Goal: Task Accomplishment & Management: Complete application form

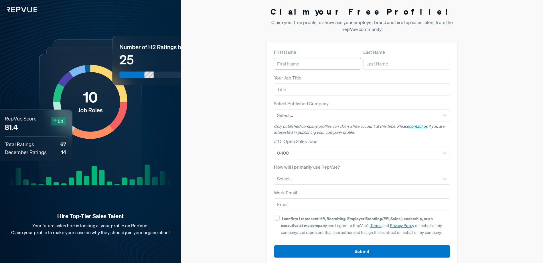
click at [324, 66] on input "text" at bounding box center [317, 64] width 87 height 12
type input "[PERSON_NAME]"
type input "Northwestern Mutual"
type input "[PERSON_NAME][EMAIL_ADDRESS][DOMAIN_NAME]"
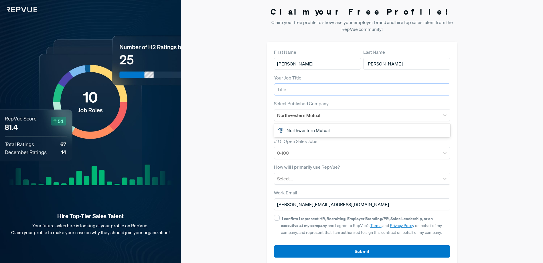
click at [316, 91] on input "text" at bounding box center [362, 90] width 176 height 12
type input "Director of Talent Acquisition"
click at [354, 130] on div "Northwestern Mutual" at bounding box center [362, 130] width 176 height 11
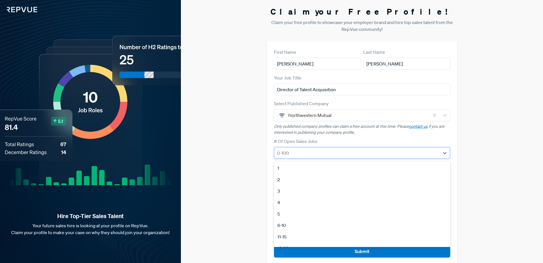
click at [308, 154] on div at bounding box center [357, 153] width 160 height 8
click at [295, 219] on div "51-100" at bounding box center [362, 217] width 176 height 11
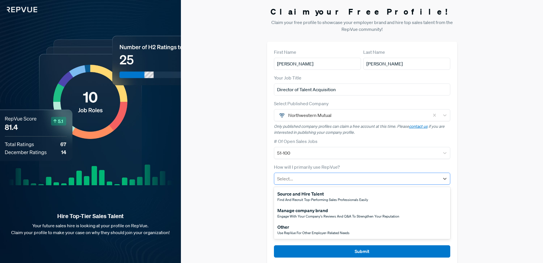
click at [314, 180] on div at bounding box center [357, 179] width 160 height 8
click at [336, 201] on span "Find and recruit top-performing sales professionals easily" at bounding box center [322, 199] width 91 height 5
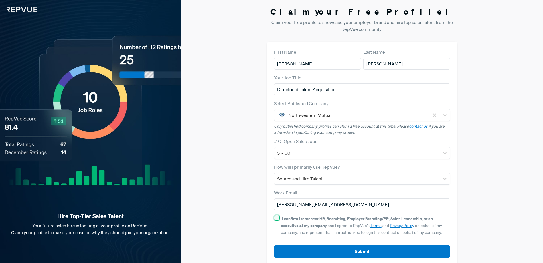
click at [275, 219] on input "I confirm I represent HR, Recruiting, Employer Branding/PR, Sales Leadership, o…" at bounding box center [277, 218] width 6 height 6
checkbox input "true"
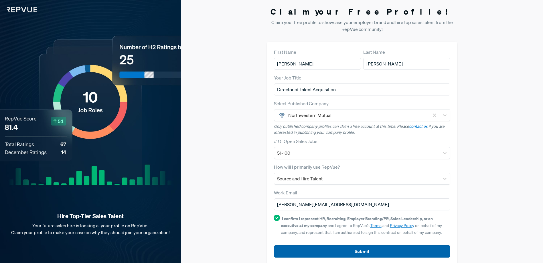
click at [361, 251] on button "Submit" at bounding box center [362, 251] width 176 height 12
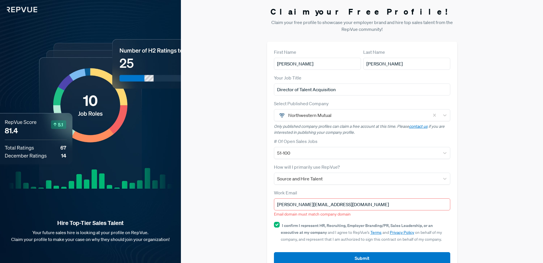
click at [349, 204] on input "[PERSON_NAME][EMAIL_ADDRESS][DOMAIN_NAME]" at bounding box center [362, 205] width 176 height 12
type input "Northwestern Mutual"
click at [361, 215] on div "Work Email [PERSON_NAME][EMAIL_ADDRESS][DOMAIN_NAME] Email domain must match co…" at bounding box center [362, 203] width 176 height 28
click at [319, 130] on div "Northwestern Mutual" at bounding box center [362, 130] width 176 height 11
click at [473, 129] on div "Claim your Free Profile! Claim your free profile to showcase your employer bran…" at bounding box center [362, 139] width 362 height 278
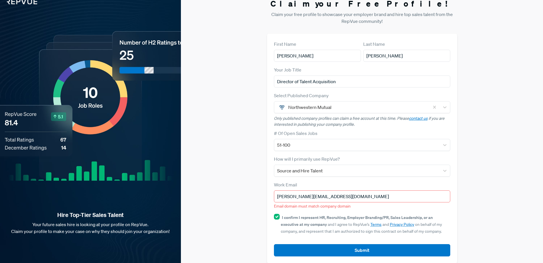
scroll to position [15, 0]
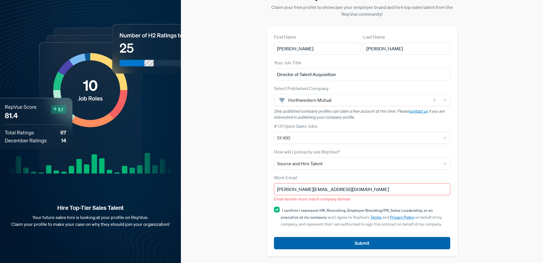
click at [366, 247] on button "Submit" at bounding box center [362, 243] width 176 height 12
